Goal: Information Seeking & Learning: Find contact information

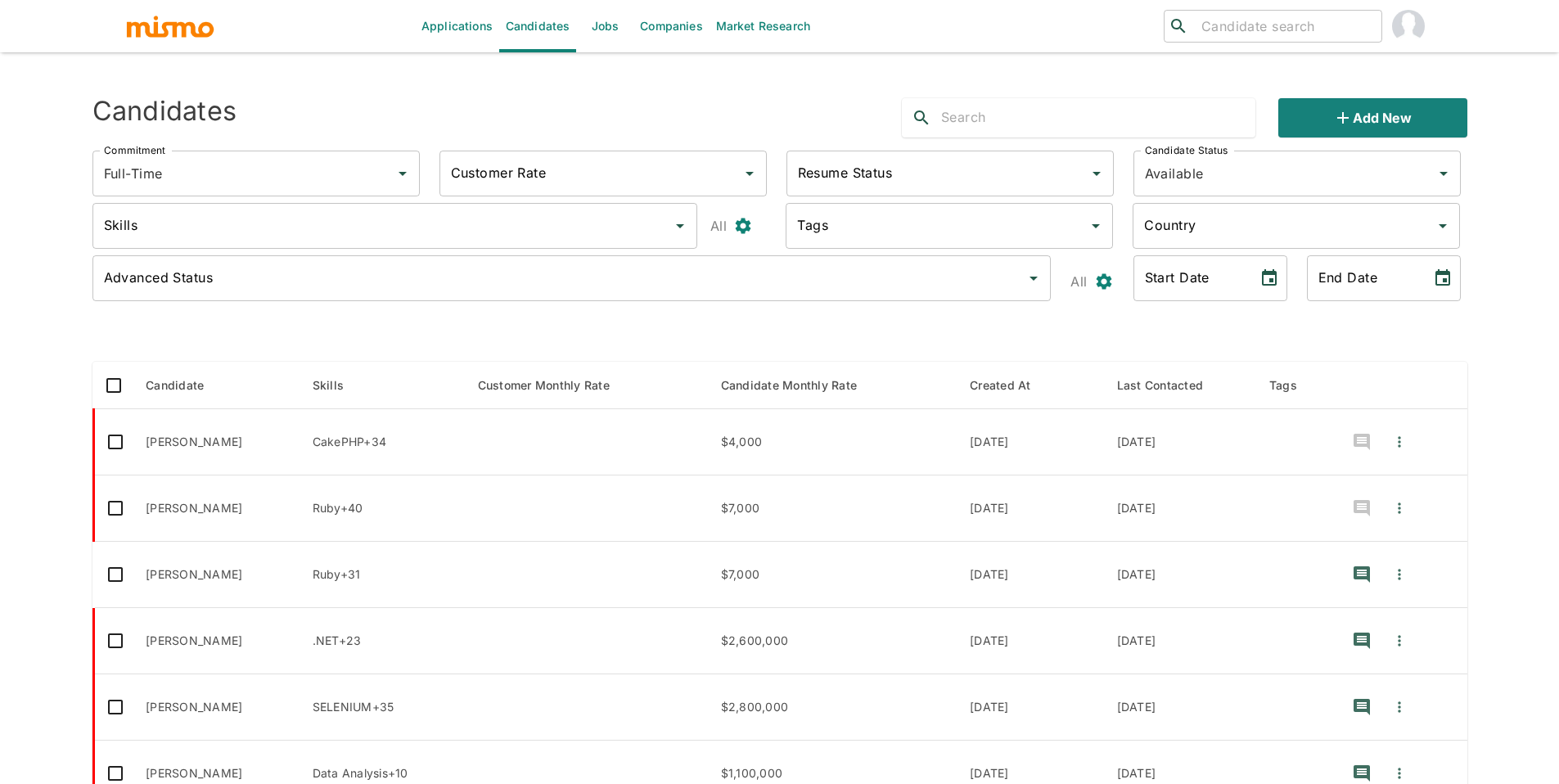
click at [996, 103] on div at bounding box center [1079, 118] width 354 height 40
click at [1004, 106] on input "text" at bounding box center [1098, 118] width 314 height 26
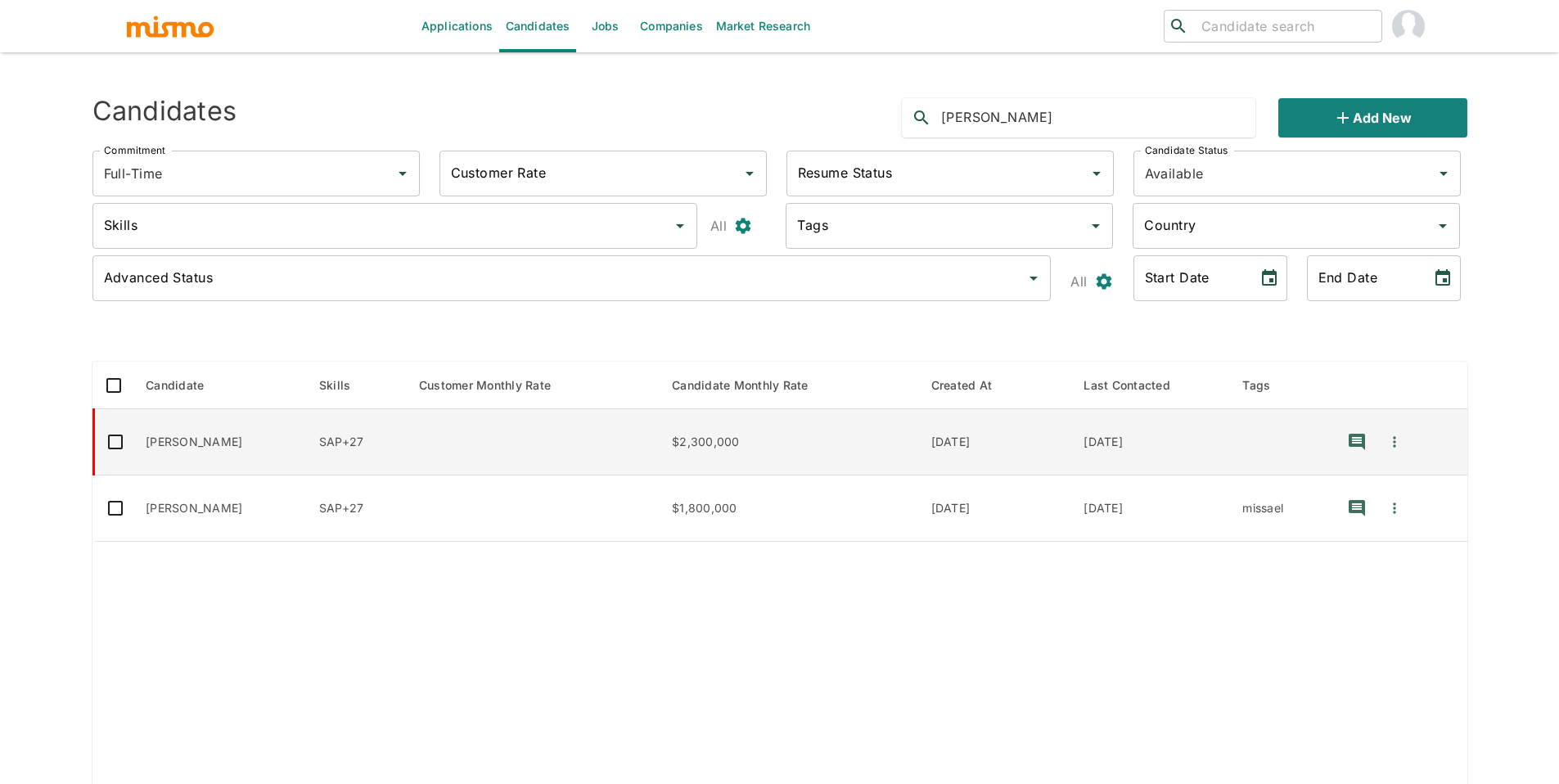
type input "ferrell"
click at [234, 443] on td "Ferrell Alvarado Ramos" at bounding box center [219, 442] width 173 height 66
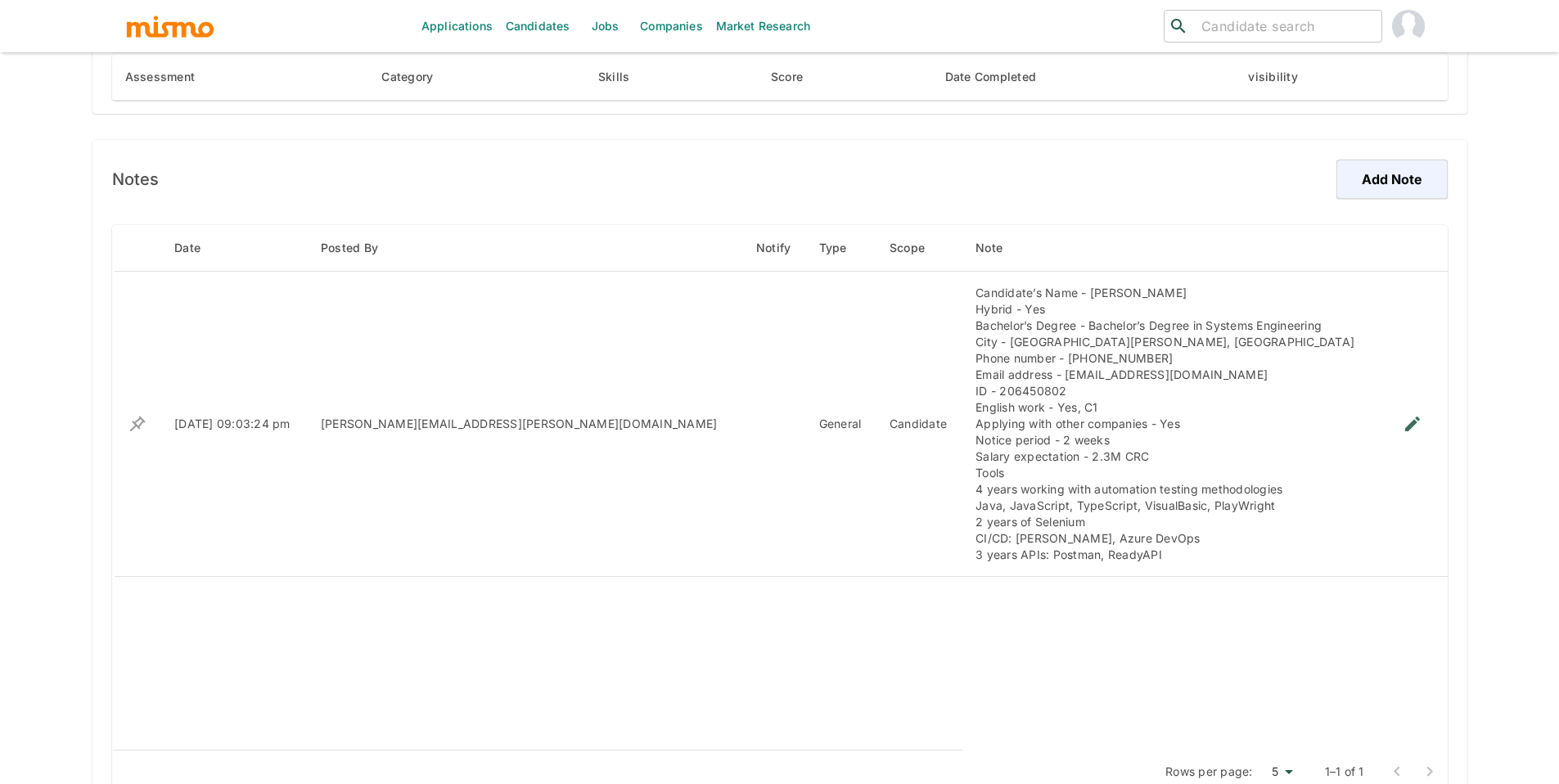
scroll to position [1110, 0]
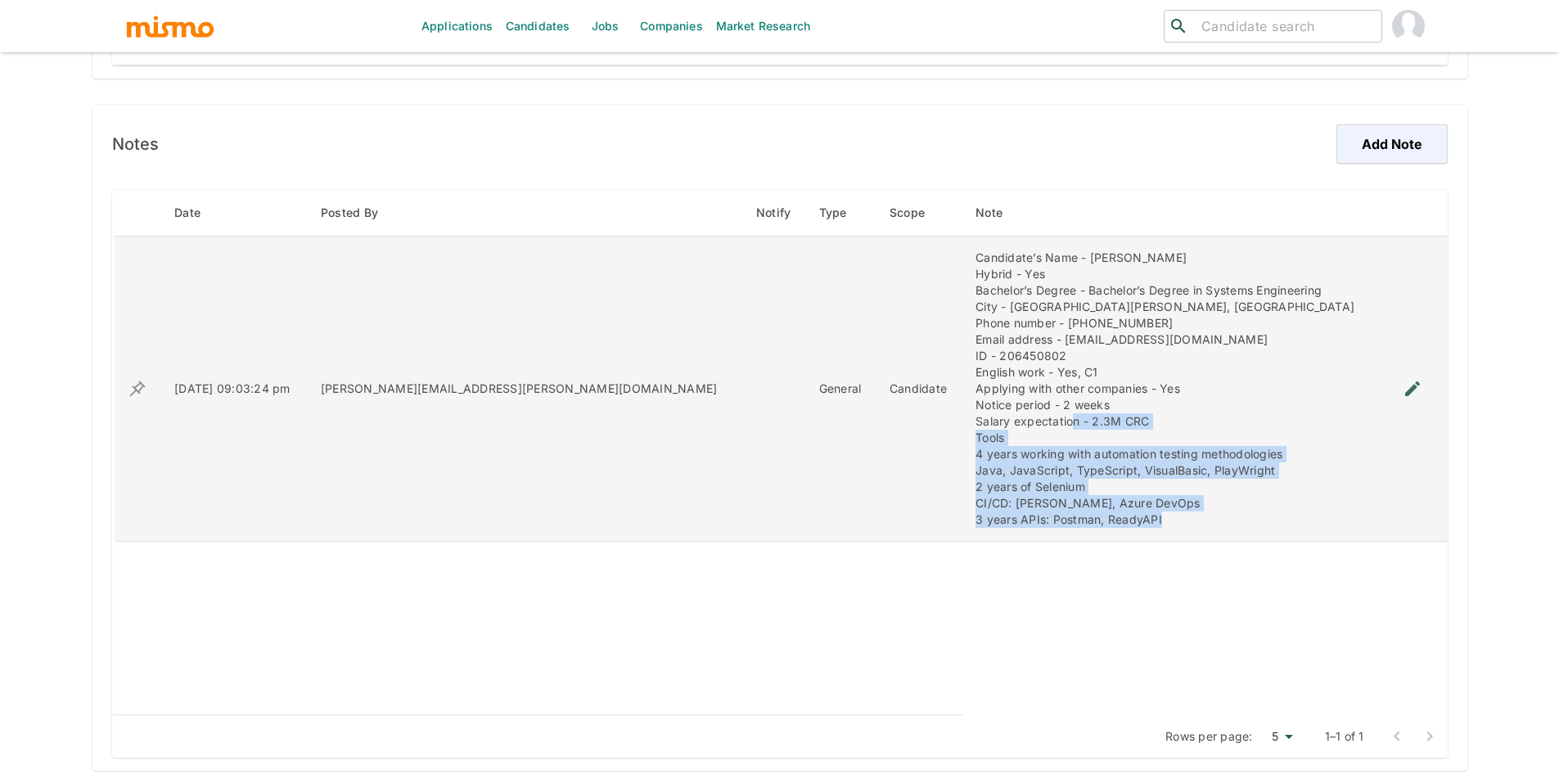
drag, startPoint x: 1092, startPoint y: 518, endPoint x: 1001, endPoint y: 418, distance: 135.2
click at [1001, 418] on div "Candidate’s Name - [PERSON_NAME] Hybrid - Yes Bachelor’s Degree - Bachelor’s De…" at bounding box center [1171, 389] width 391 height 278
click at [1055, 458] on div "Candidate’s Name - [PERSON_NAME] Hybrid - Yes Bachelor’s Degree - Bachelor’s De…" at bounding box center [1171, 389] width 391 height 278
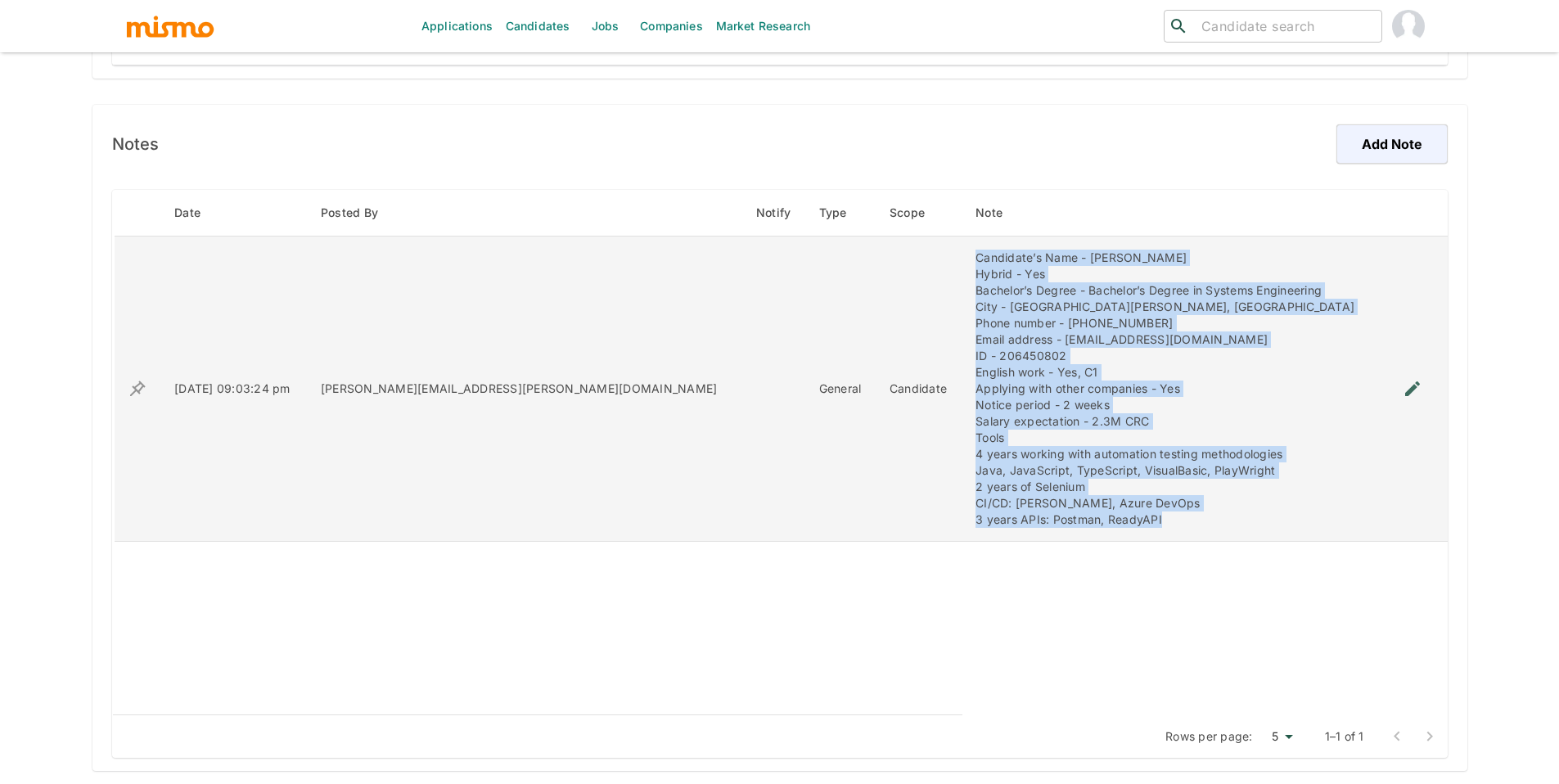
drag, startPoint x: 1106, startPoint y: 516, endPoint x: 897, endPoint y: 265, distance: 326.6
click at [962, 264] on td "Candidate’s Name - [PERSON_NAME] Hybrid - Yes Bachelor’s Degree - Bachelor’s De…" at bounding box center [1171, 389] width 417 height 305
copy div "Candidate’s Name - [PERSON_NAME] Hybrid - Yes Bachelor’s Degree - Bachelor’s De…"
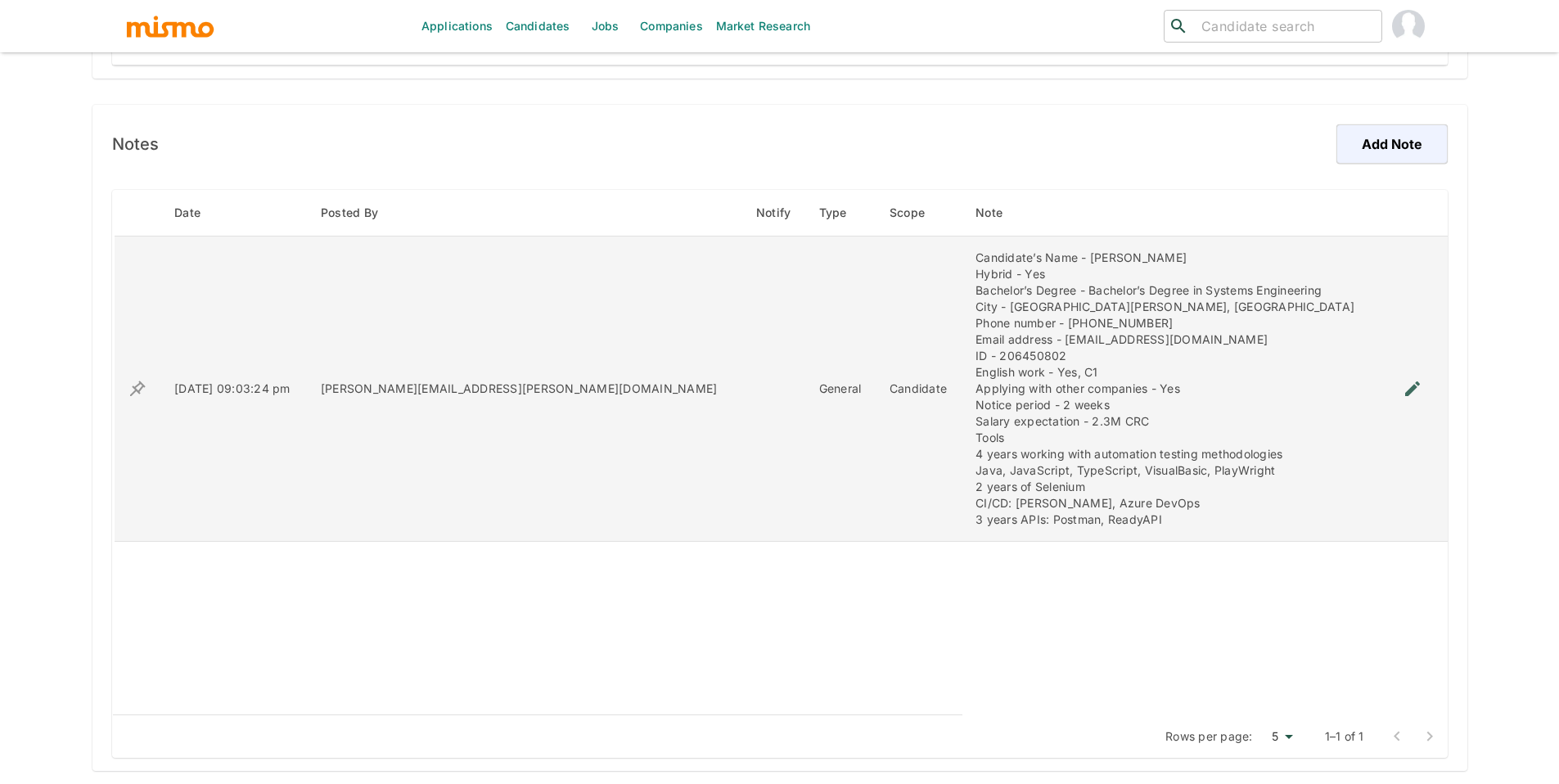
click at [1070, 304] on div "Candidate’s Name - [PERSON_NAME] Hybrid - Yes Bachelor’s Degree - Bachelor’s De…" at bounding box center [1171, 389] width 391 height 278
click at [1184, 337] on div "Candidate’s Name - [PERSON_NAME] Hybrid - Yes Bachelor’s Degree - Bachelor’s De…" at bounding box center [1171, 389] width 391 height 278
drag, startPoint x: 1124, startPoint y: 335, endPoint x: 995, endPoint y: 341, distance: 129.1
click at [995, 341] on div "Candidate’s Name - [PERSON_NAME] Hybrid - Yes Bachelor’s Degree - Bachelor’s De…" at bounding box center [1171, 389] width 391 height 278
copy div "[EMAIL_ADDRESS][DOMAIN_NAME]"
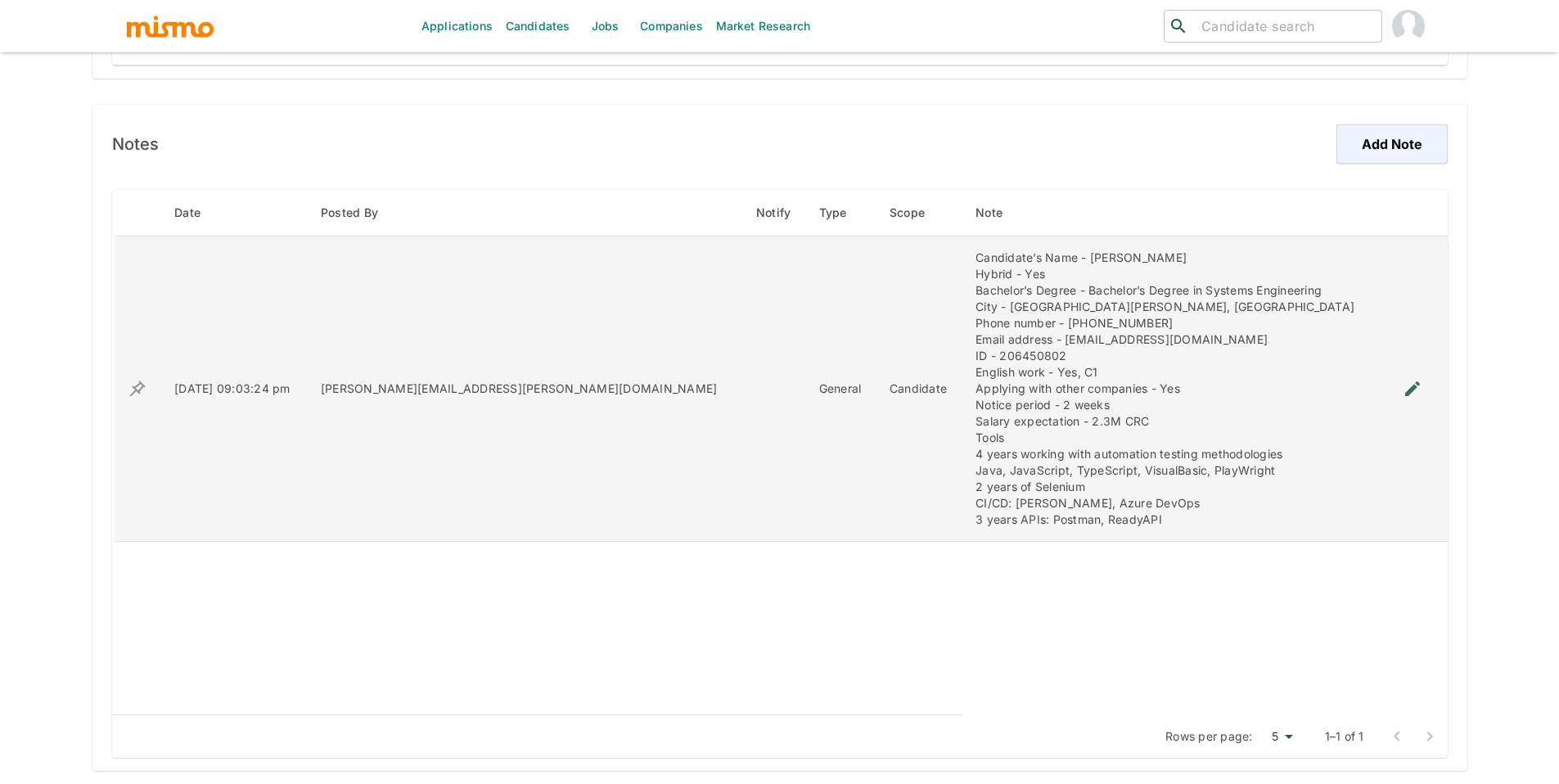
click at [1063, 320] on div "Candidate’s Name - [PERSON_NAME] Hybrid - Yes Bachelor’s Degree - Bachelor’s De…" at bounding box center [1171, 389] width 391 height 278
click at [1064, 319] on div "Candidate’s Name - [PERSON_NAME] Hybrid - Yes Bachelor’s Degree - Bachelor’s De…" at bounding box center [1171, 389] width 391 height 278
copy div "88918618"
click at [975, 354] on div "Candidate’s Name - [PERSON_NAME] Hybrid - Yes Bachelor’s Degree - Bachelor’s De…" at bounding box center [1171, 389] width 391 height 278
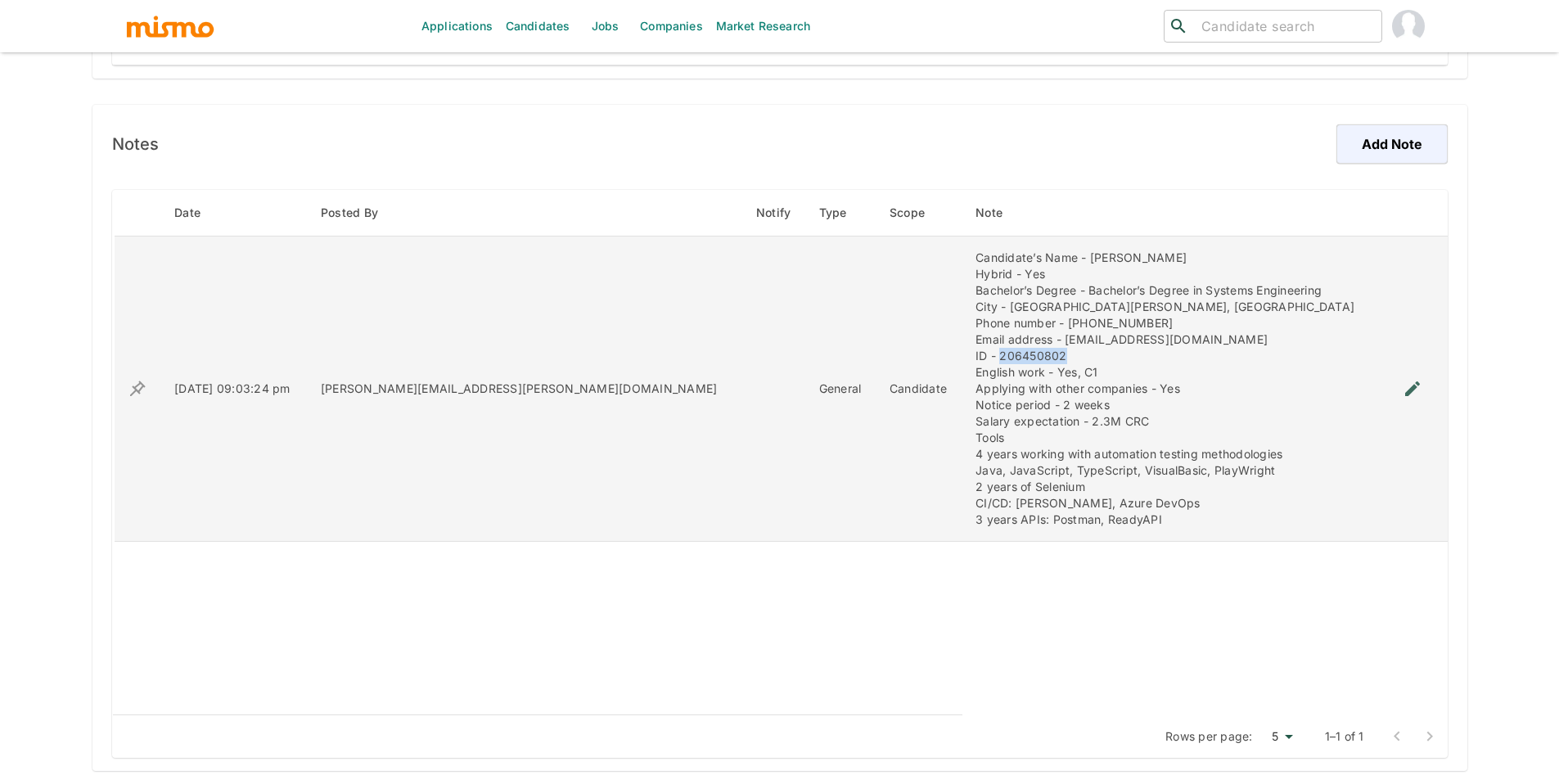
copy div "206450802"
click at [975, 460] on div "Candidate’s Name - [PERSON_NAME] Hybrid - Yes Bachelor’s Degree - Bachelor’s De…" at bounding box center [1171, 389] width 391 height 278
click at [1110, 466] on div "Candidate’s Name - [PERSON_NAME] Hybrid - Yes Bachelor’s Degree - Bachelor’s De…" at bounding box center [1171, 389] width 391 height 278
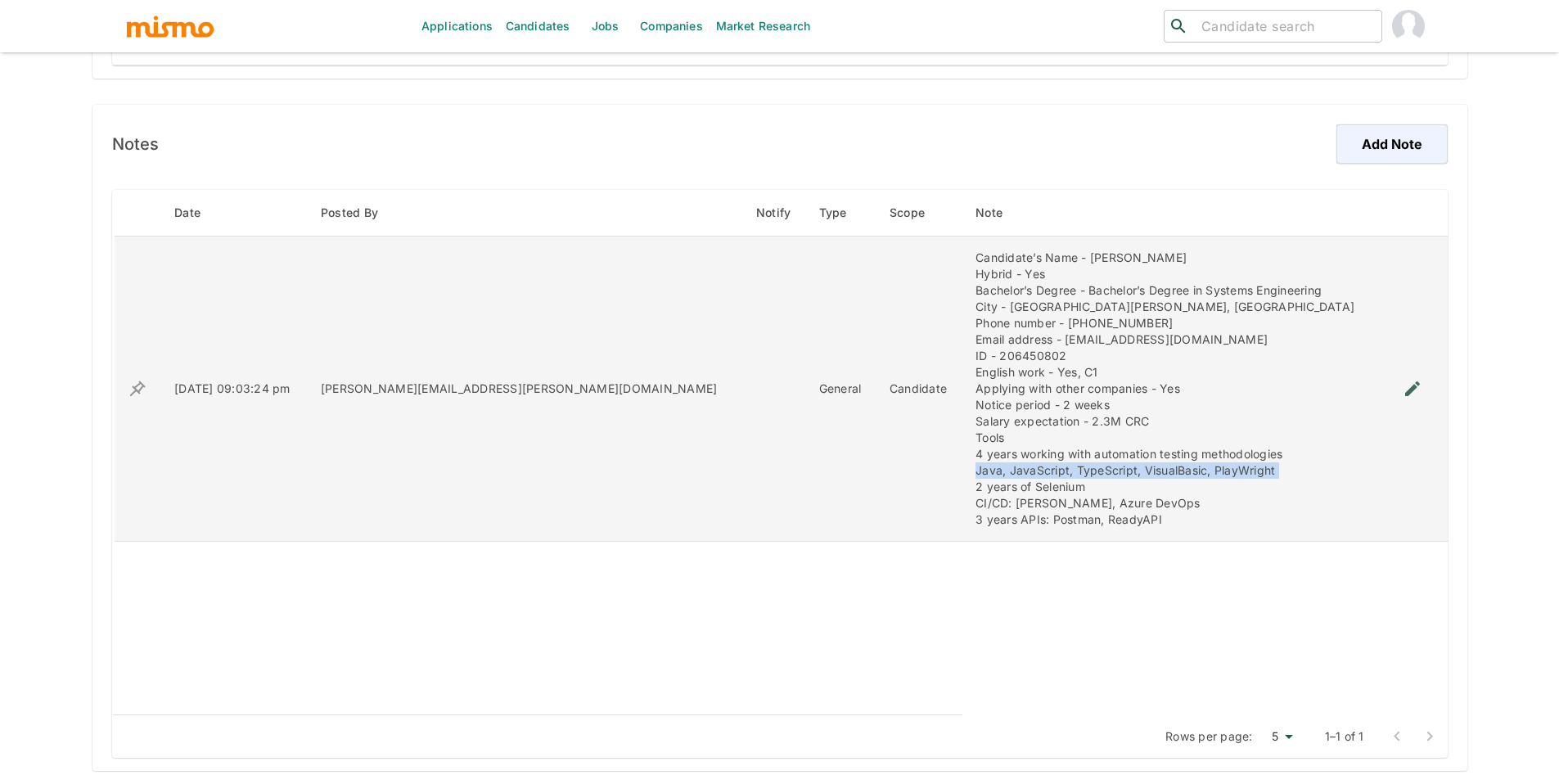
copy div "Java, JavaScript, TypeScript, VisualBasic, PlayWright"
click at [1048, 502] on div "Candidate’s Name - [PERSON_NAME] Hybrid - Yes Bachelor’s Degree - Bachelor’s De…" at bounding box center [1171, 389] width 391 height 278
copy div "CI/CD: [PERSON_NAME], Azure DevOps"
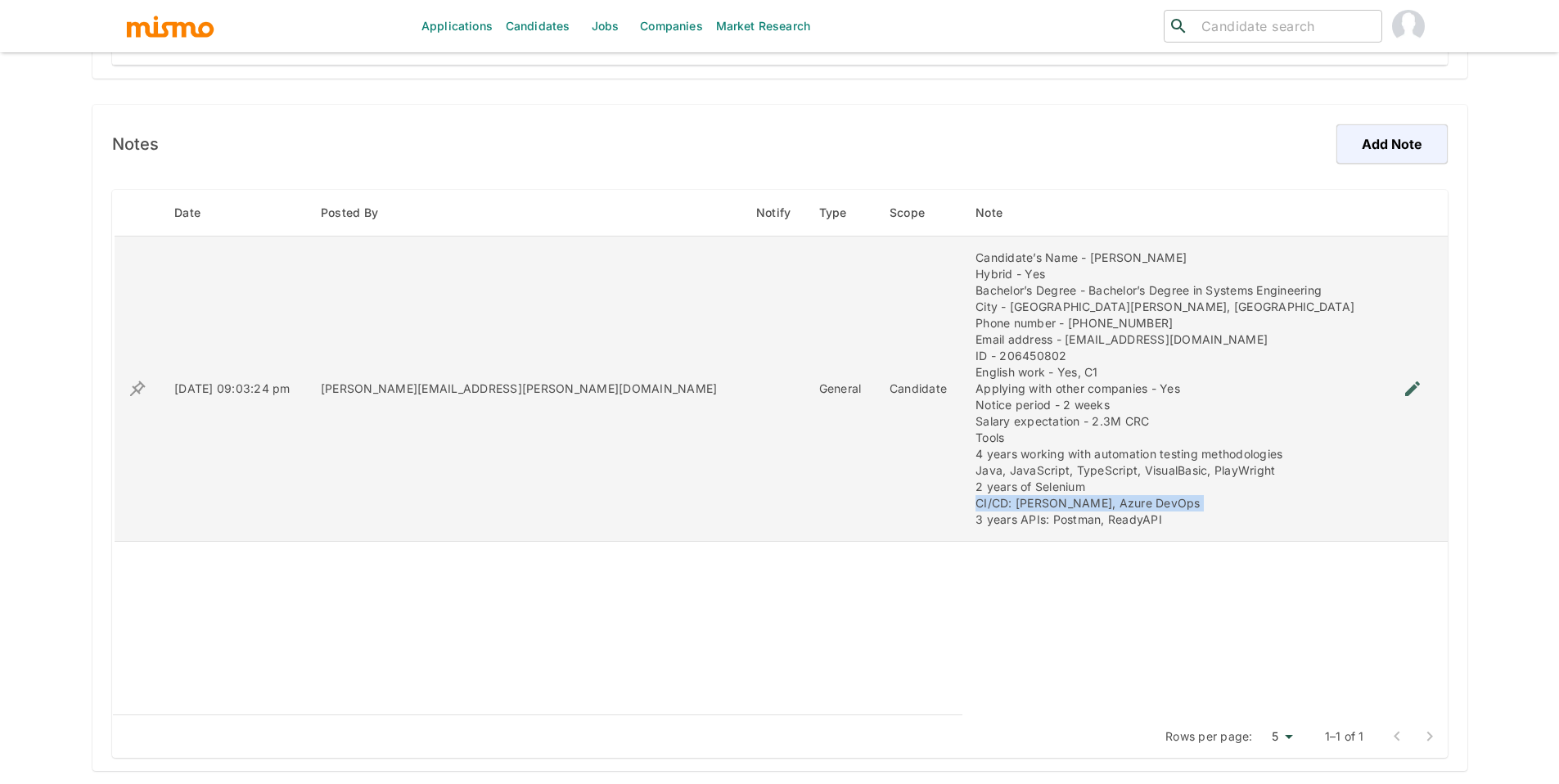
click at [975, 518] on div "Candidate’s Name - [PERSON_NAME] Hybrid - Yes Bachelor’s Degree - Bachelor’s De…" at bounding box center [1171, 389] width 391 height 278
copy tr "3 years APIs: Postman, ReadyAPI"
